Goal: Ask a question

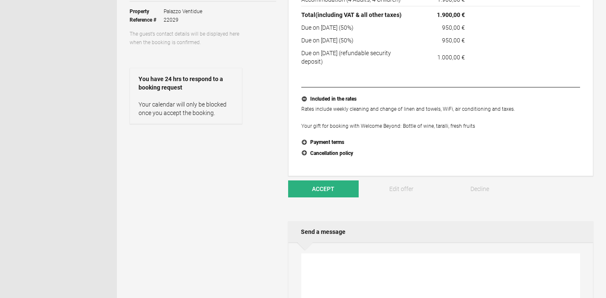
scroll to position [156, 0]
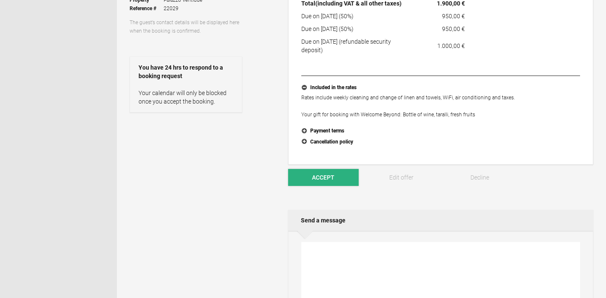
click at [326, 178] on span "Accept" at bounding box center [323, 177] width 23 height 7
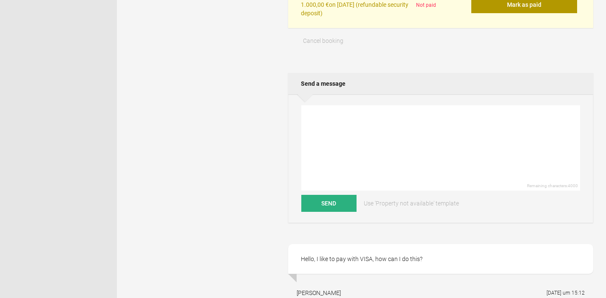
scroll to position [246, 0]
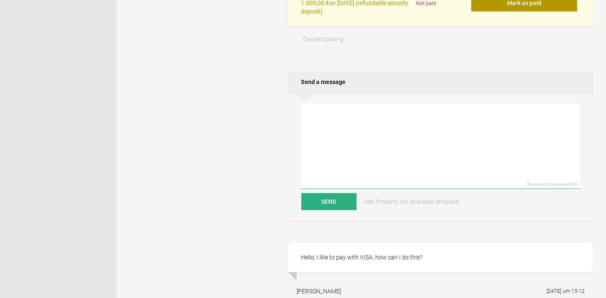
click at [334, 128] on textarea at bounding box center [440, 146] width 279 height 85
type textarea "H"
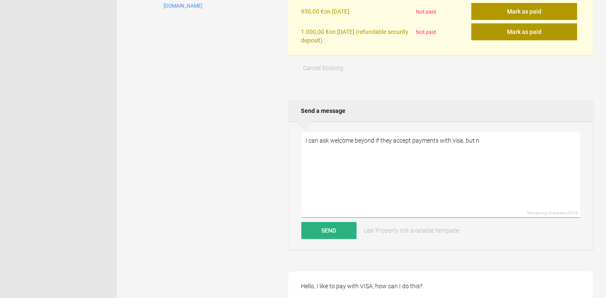
scroll to position [224, 0]
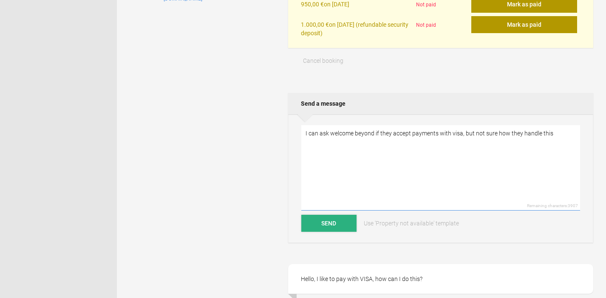
type textarea "I can ask welcome beyond if they accept payments with visa, but not sure how th…"
click at [331, 224] on button "Send" at bounding box center [328, 223] width 55 height 17
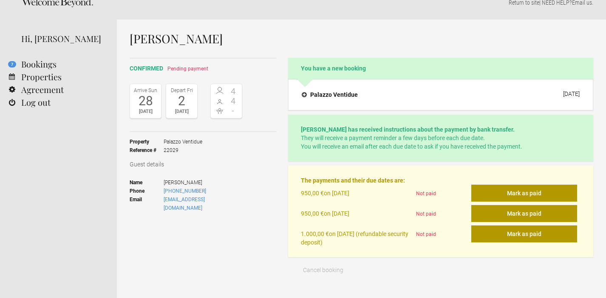
scroll to position [0, 0]
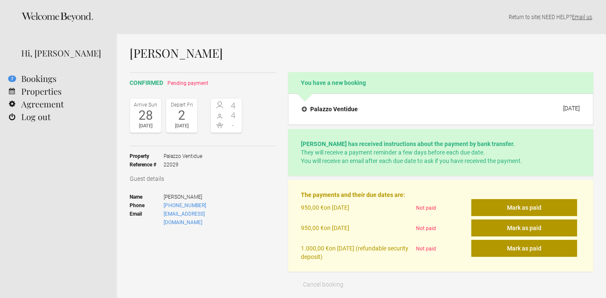
click at [583, 17] on link "Email us" at bounding box center [582, 17] width 20 height 7
